Goal: Information Seeking & Learning: Learn about a topic

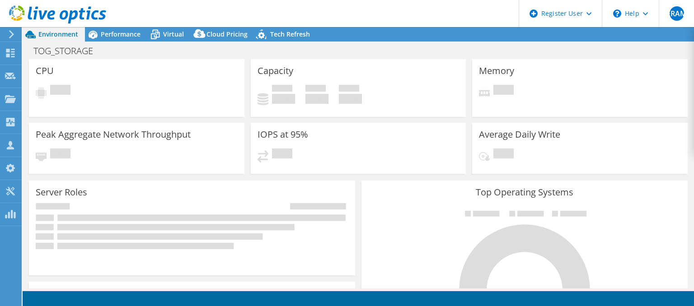
select select "USD"
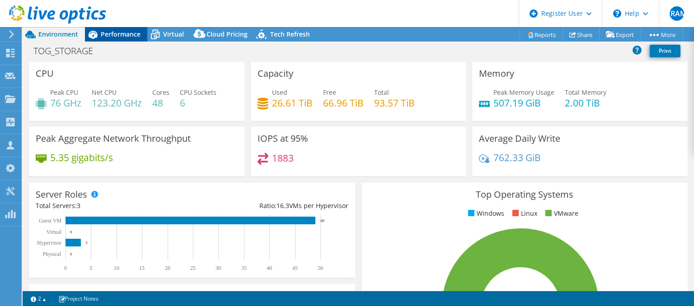
click at [114, 41] on div "Performance" at bounding box center [116, 34] width 62 height 14
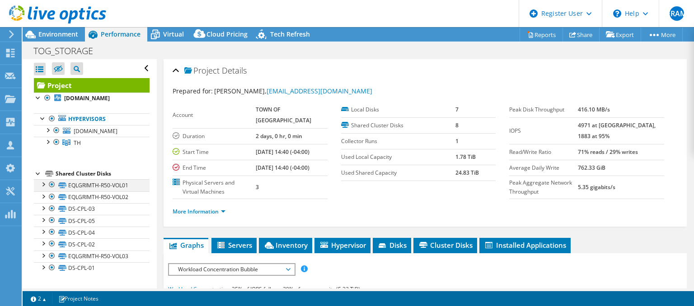
click at [51, 183] on div at bounding box center [51, 184] width 9 height 11
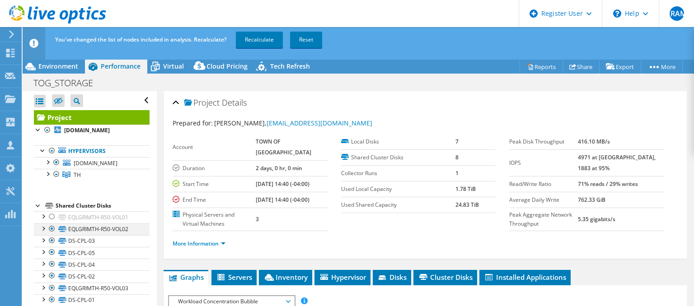
click at [52, 227] on div at bounding box center [51, 229] width 9 height 11
click at [51, 289] on div at bounding box center [51, 288] width 9 height 11
click at [48, 172] on div at bounding box center [47, 173] width 9 height 9
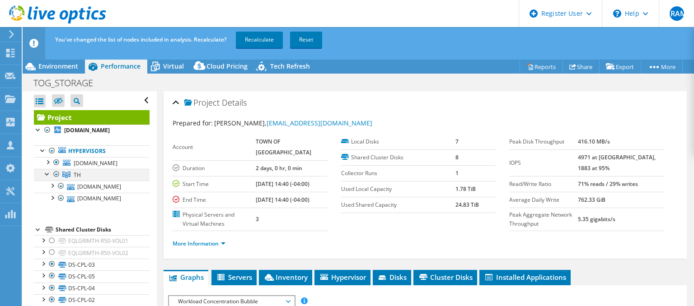
click at [48, 172] on div at bounding box center [47, 173] width 9 height 9
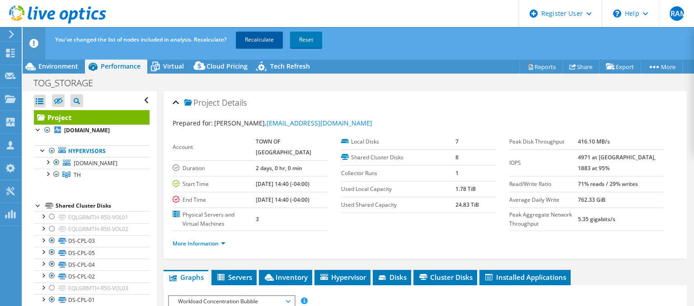
click at [273, 42] on link "Recalculate" at bounding box center [259, 40] width 47 height 16
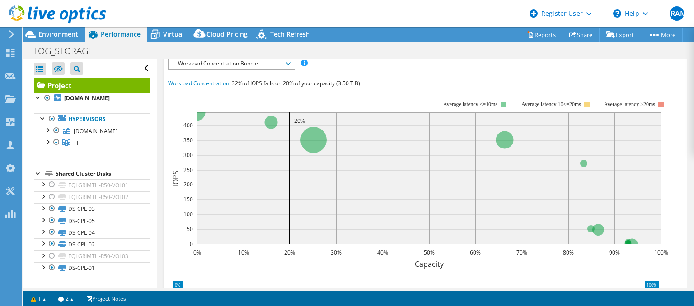
scroll to position [185, 0]
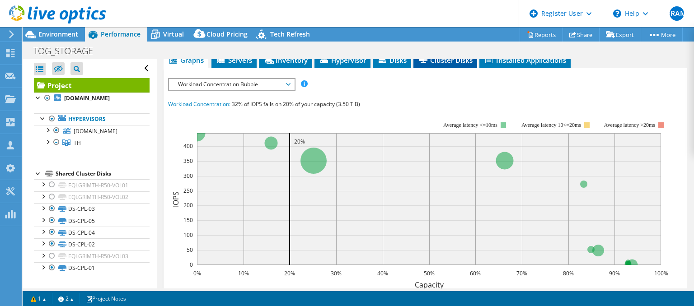
click at [422, 63] on icon at bounding box center [423, 60] width 8 height 6
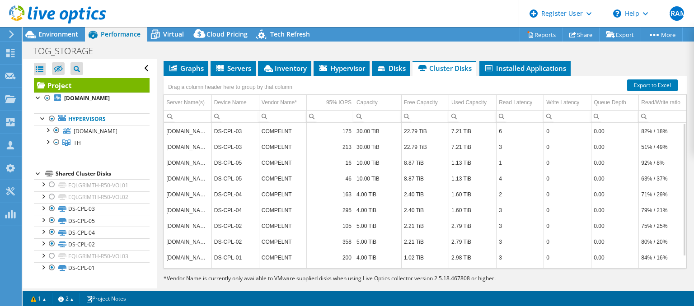
scroll to position [175, 0]
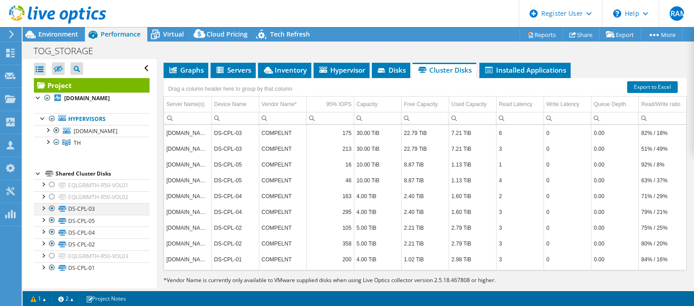
click at [53, 207] on div at bounding box center [51, 208] width 9 height 11
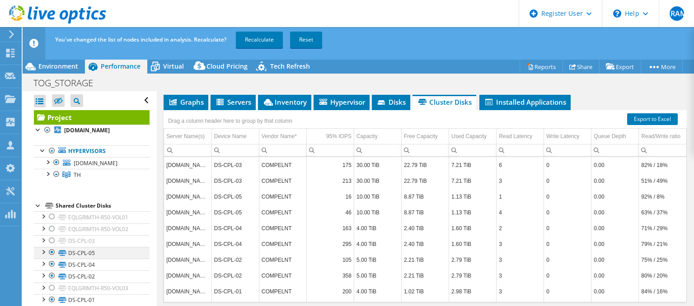
click at [52, 253] on div at bounding box center [51, 252] width 9 height 11
click at [52, 267] on div at bounding box center [51, 264] width 9 height 11
click at [51, 274] on div at bounding box center [51, 276] width 9 height 11
click at [50, 298] on div at bounding box center [51, 300] width 9 height 11
click at [52, 283] on div at bounding box center [51, 288] width 9 height 11
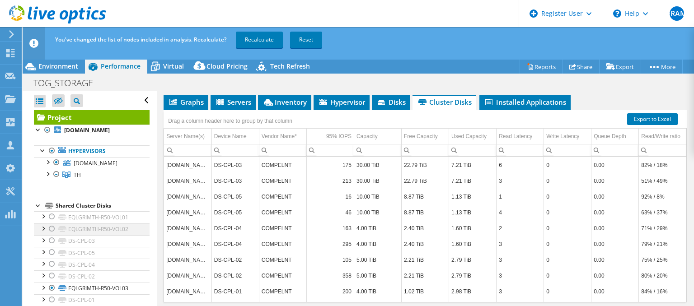
click at [51, 231] on div at bounding box center [51, 229] width 9 height 11
click at [51, 217] on div at bounding box center [51, 217] width 9 height 11
click at [250, 41] on link "Recalculate" at bounding box center [259, 40] width 47 height 16
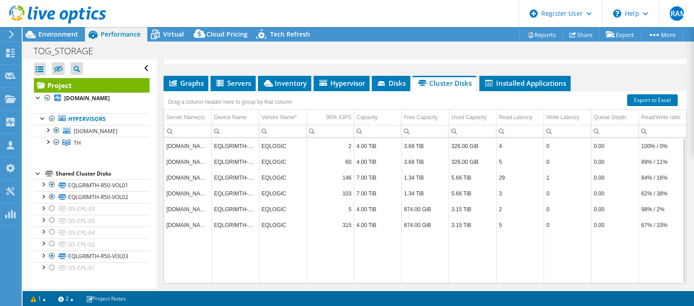
scroll to position [160, 0]
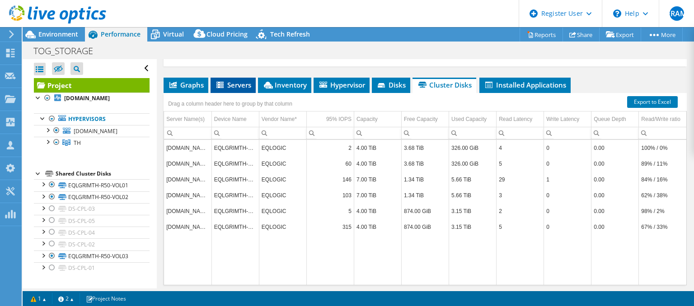
click at [242, 89] on span "Servers" at bounding box center [233, 84] width 36 height 9
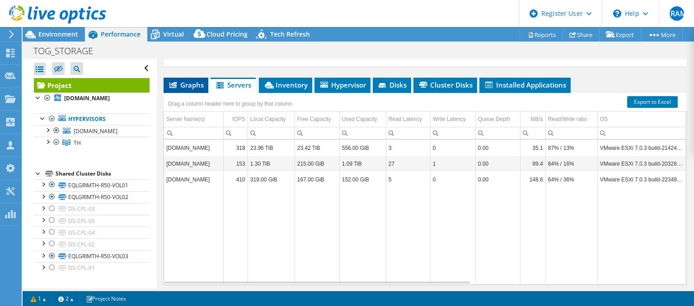
click at [193, 89] on span "Graphs" at bounding box center [186, 84] width 36 height 9
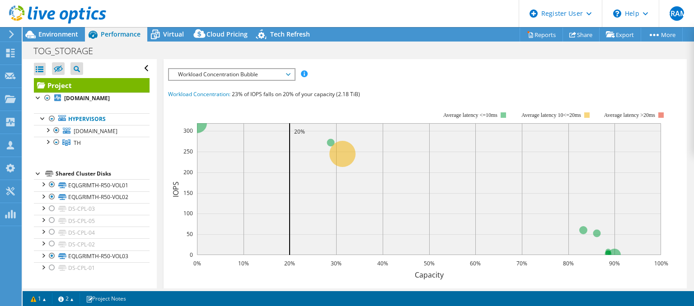
scroll to position [196, 0]
click at [267, 89] on div "IOPS Disk Throughput IO Size Latency Queue Depth CPU Percentage Memory Page Fau…" at bounding box center [425, 235] width 514 height 334
click at [270, 80] on span "Workload Concentration Bubble" at bounding box center [232, 74] width 116 height 11
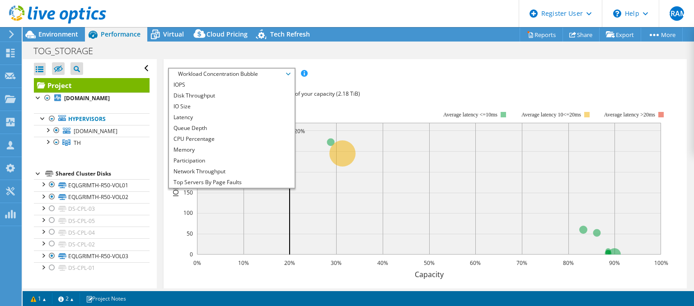
click at [392, 99] on div "Workload Concentration: 23% of IOPS falls on 20% of your capacity (2.18 TiB)" at bounding box center [425, 94] width 514 height 10
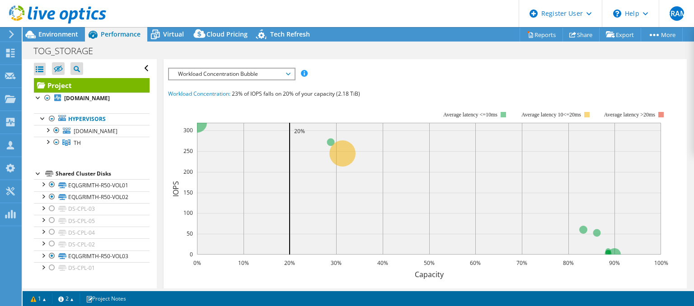
scroll to position [0, 0]
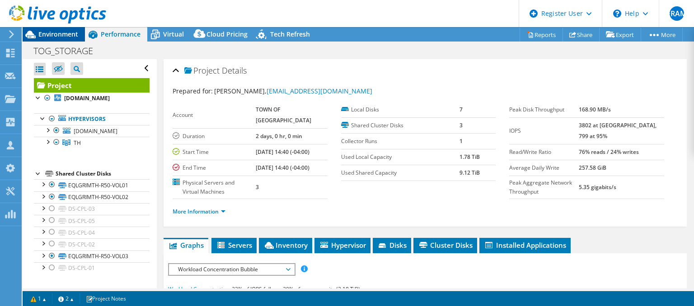
click at [64, 37] on span "Environment" at bounding box center [58, 34] width 40 height 9
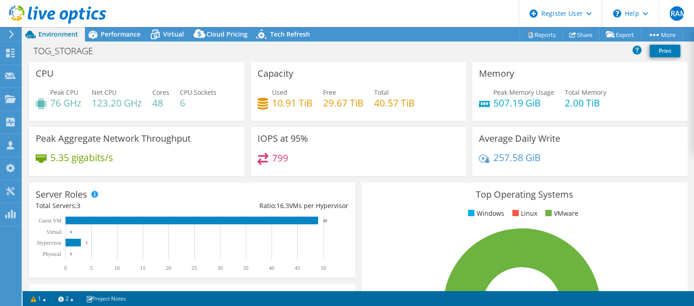
click at [314, 56] on div "TOG_STORAGE Print" at bounding box center [359, 50] width 672 height 17
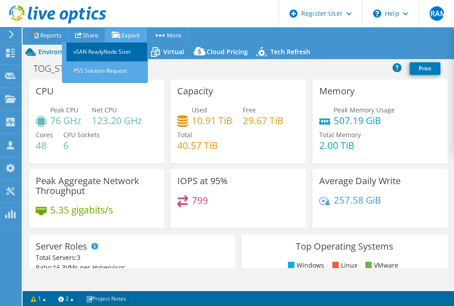
click at [125, 51] on link "vSAN ReadyNode Sizer" at bounding box center [106, 51] width 81 height 19
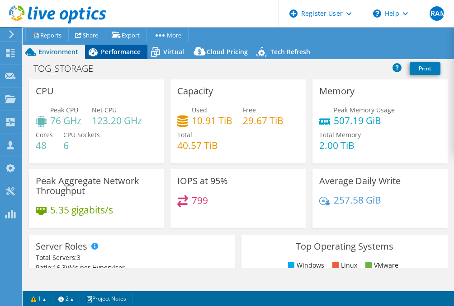
click at [119, 49] on span "Performance" at bounding box center [121, 51] width 40 height 9
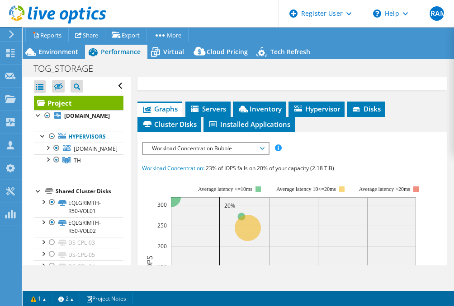
scroll to position [251, 0]
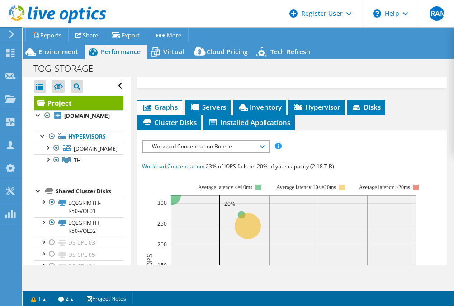
click at [189, 77] on link "More Information" at bounding box center [172, 74] width 53 height 8
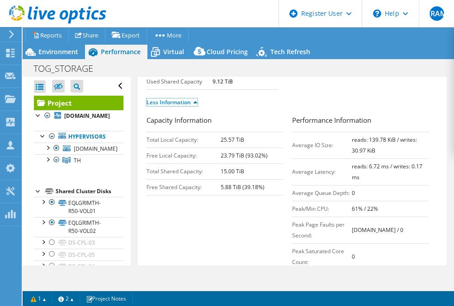
scroll to position [0, 0]
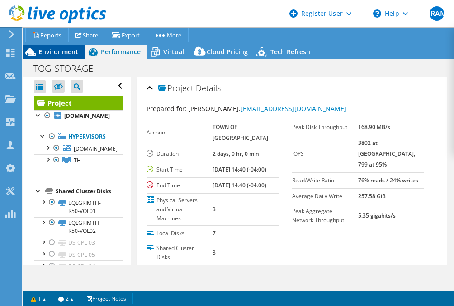
click at [65, 54] on span "Environment" at bounding box center [58, 51] width 40 height 9
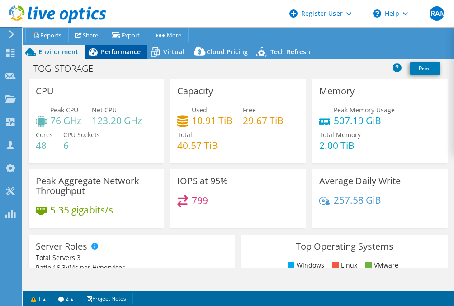
click at [122, 46] on div "Performance" at bounding box center [116, 52] width 62 height 14
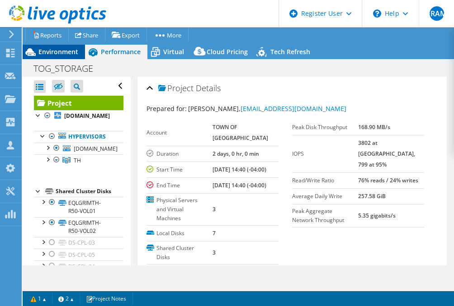
click at [65, 51] on span "Environment" at bounding box center [58, 51] width 40 height 9
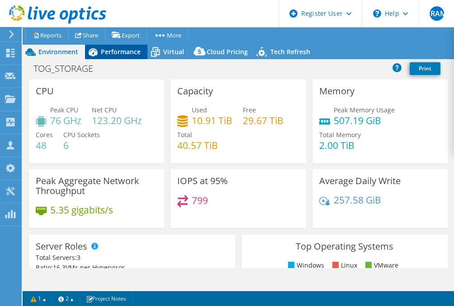
click at [122, 52] on span "Performance" at bounding box center [121, 51] width 40 height 9
